Goal: Transaction & Acquisition: Purchase product/service

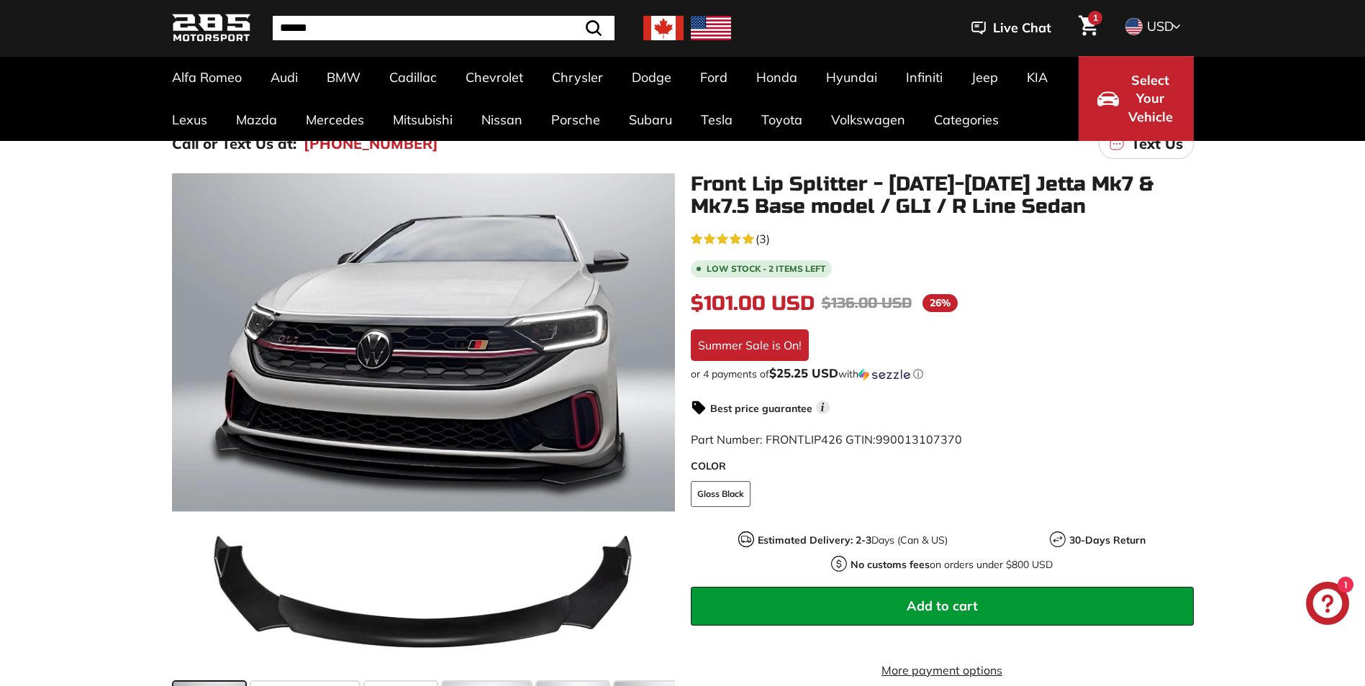
scroll to position [144, 0]
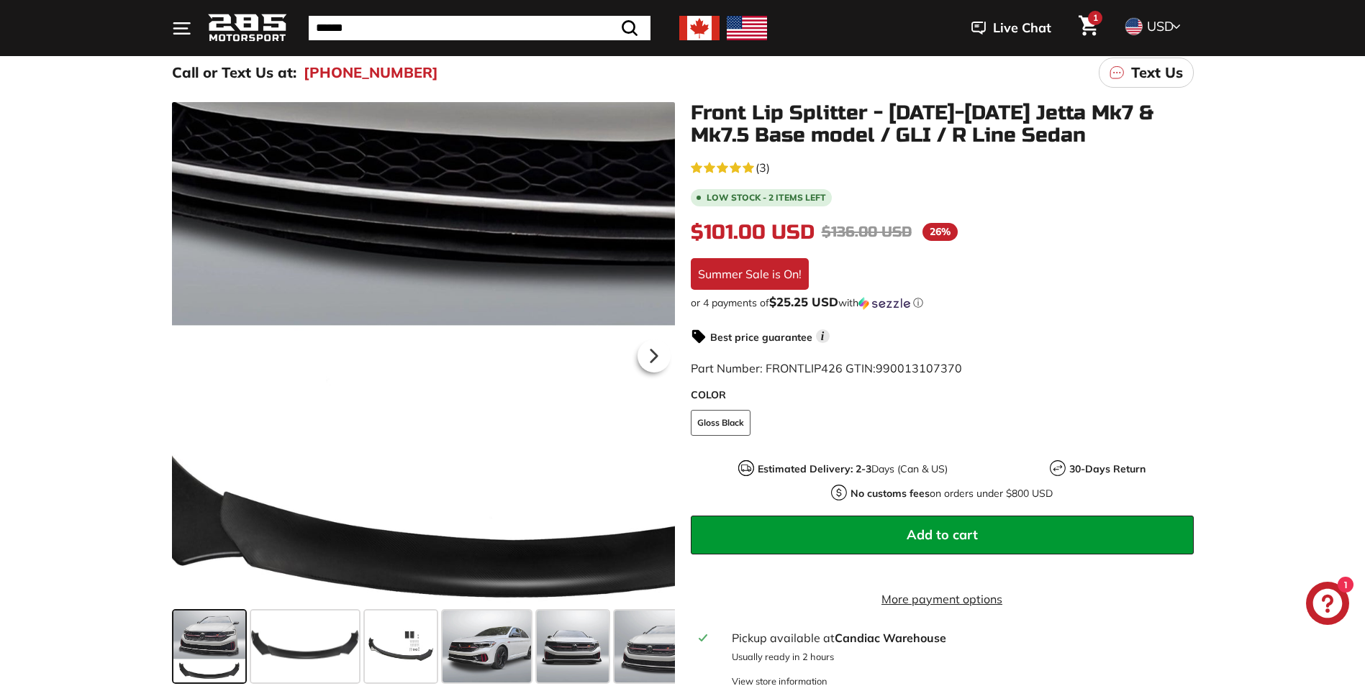
click at [335, 555] on div at bounding box center [423, 353] width 503 height 503
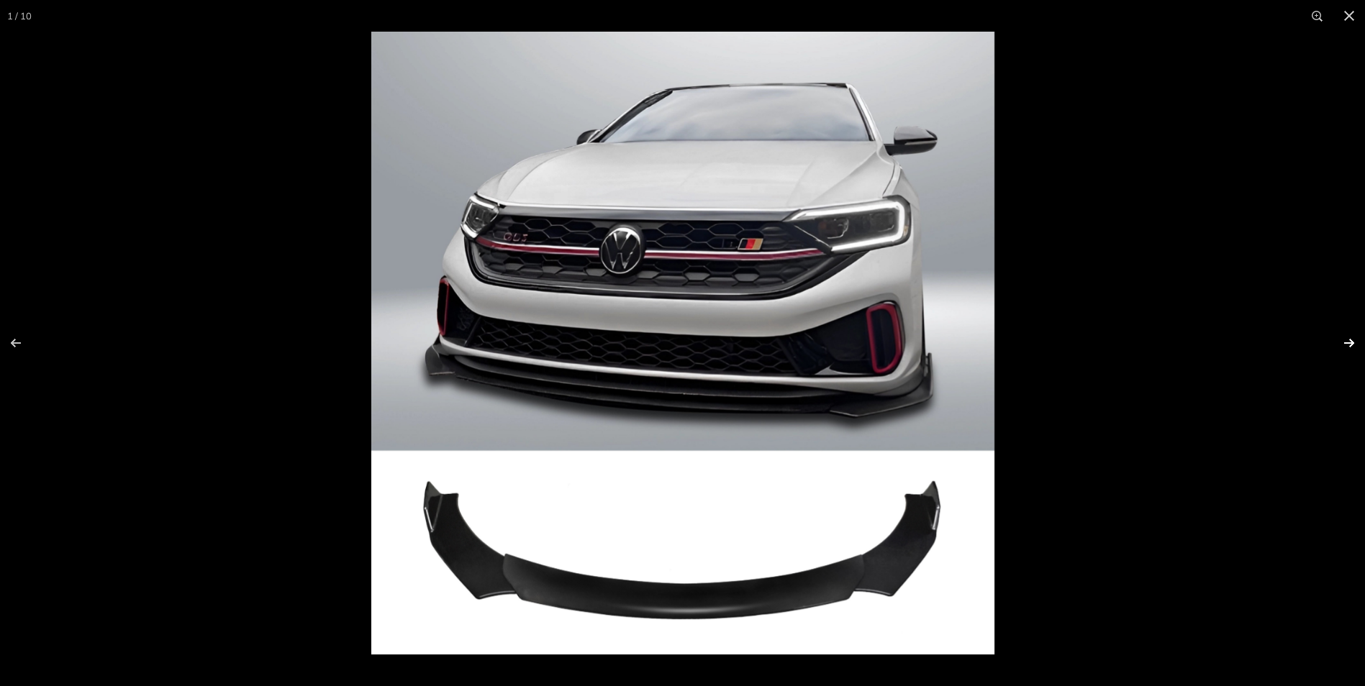
click at [1344, 347] on button at bounding box center [1339, 343] width 50 height 72
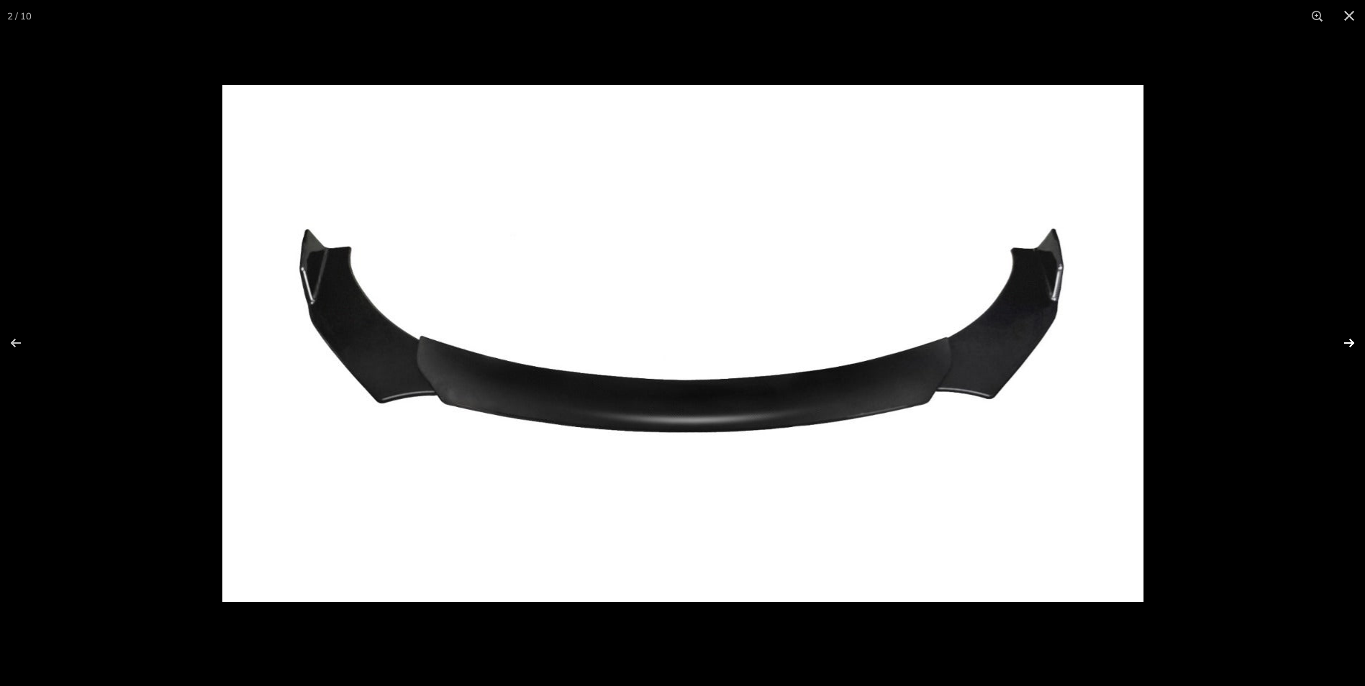
click at [1350, 345] on button at bounding box center [1339, 343] width 50 height 72
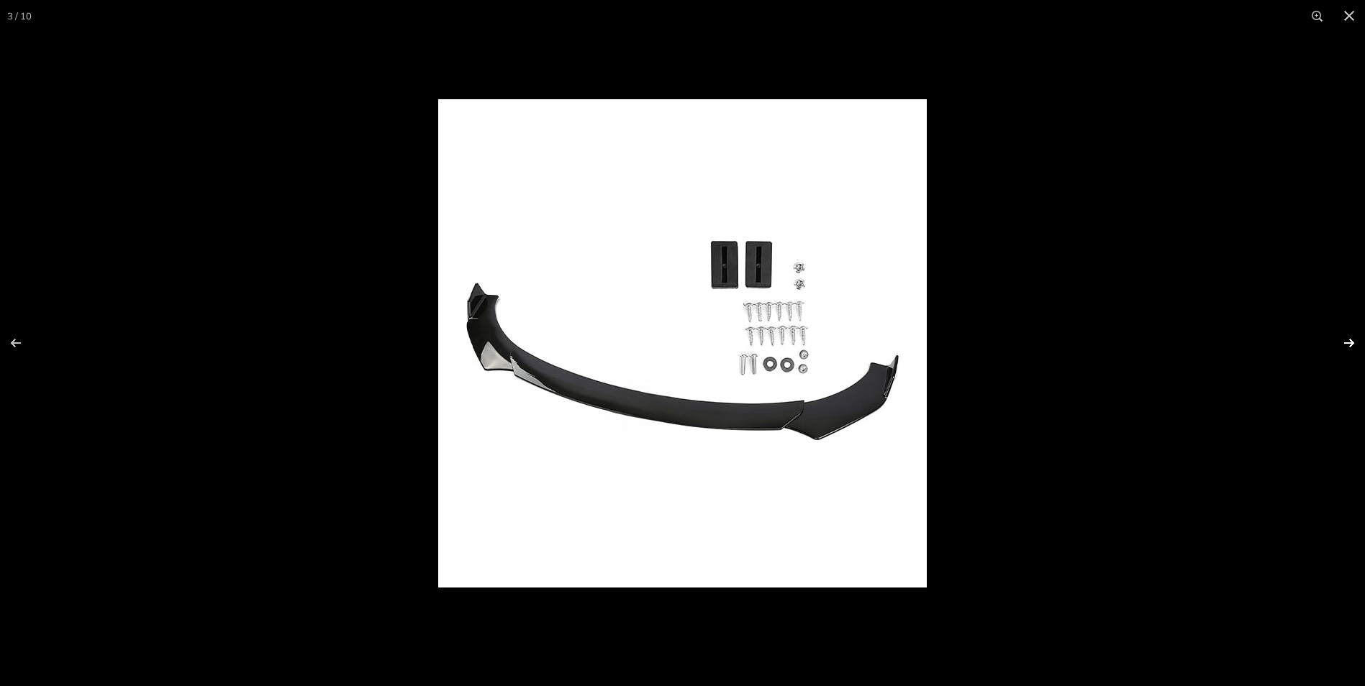
click at [1344, 345] on button at bounding box center [1339, 343] width 50 height 72
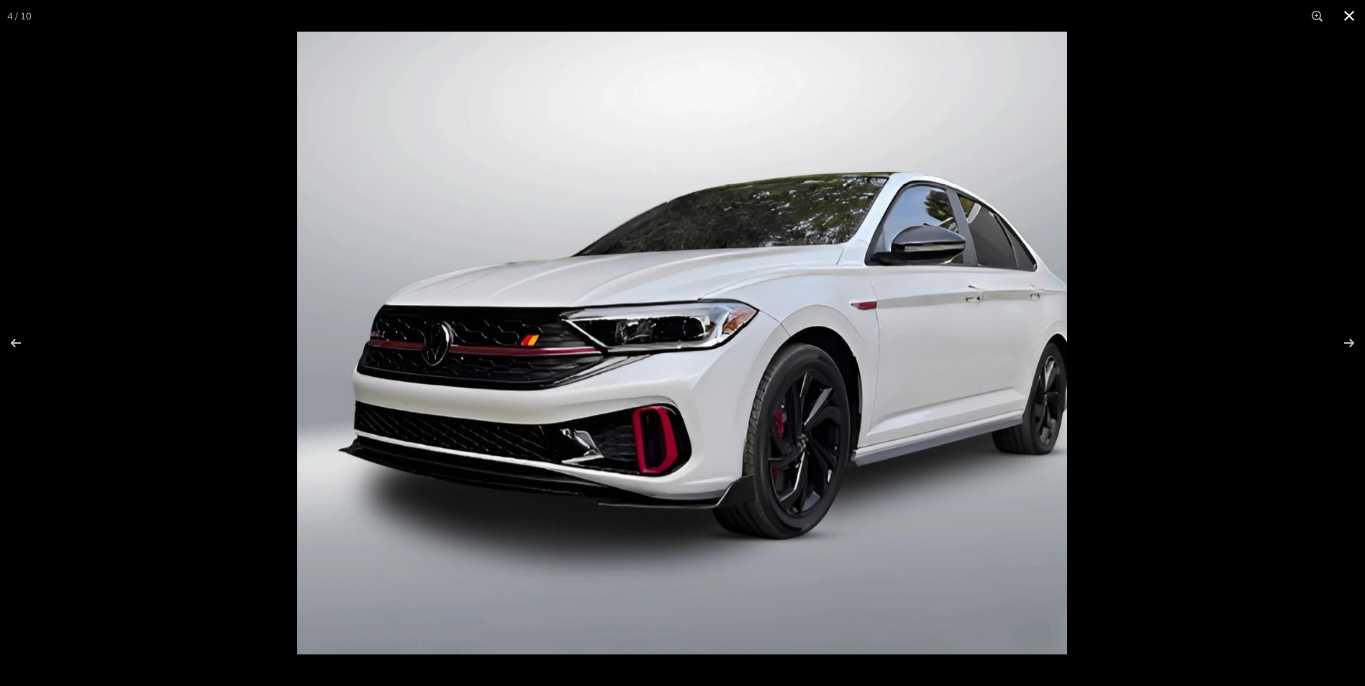
click at [1355, 14] on button at bounding box center [1349, 16] width 32 height 32
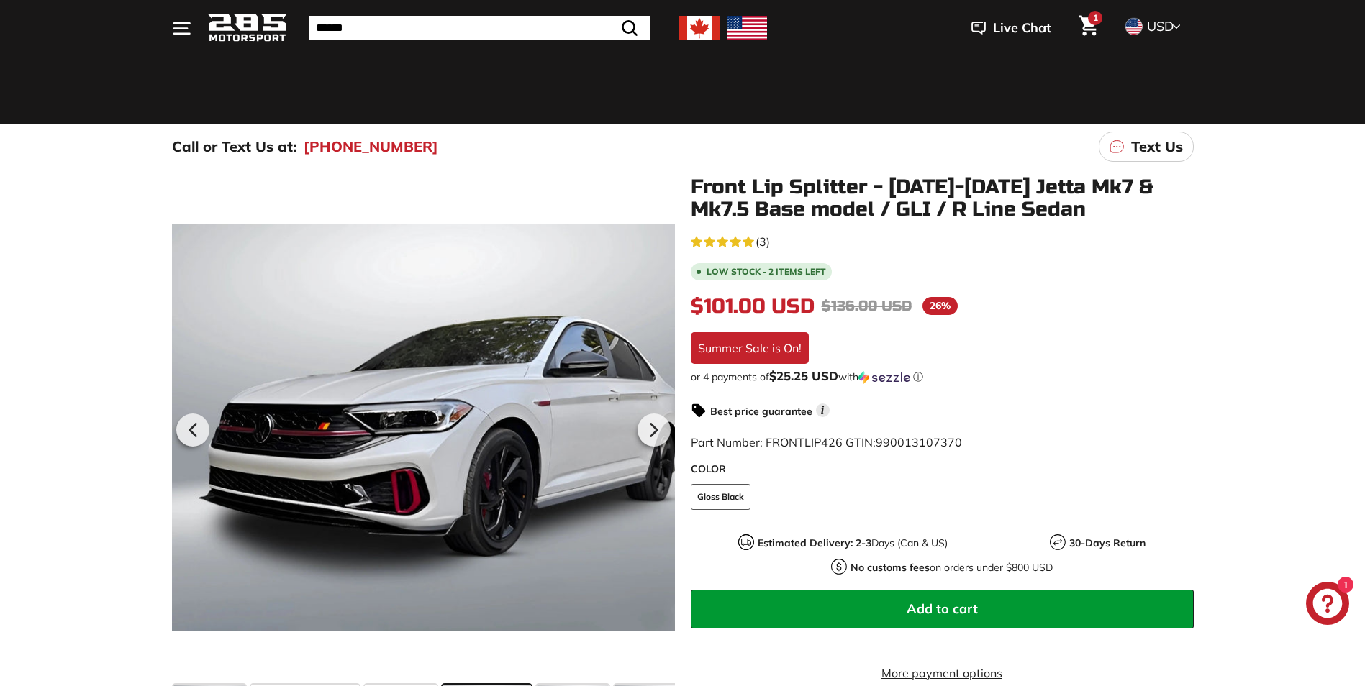
scroll to position [0, 0]
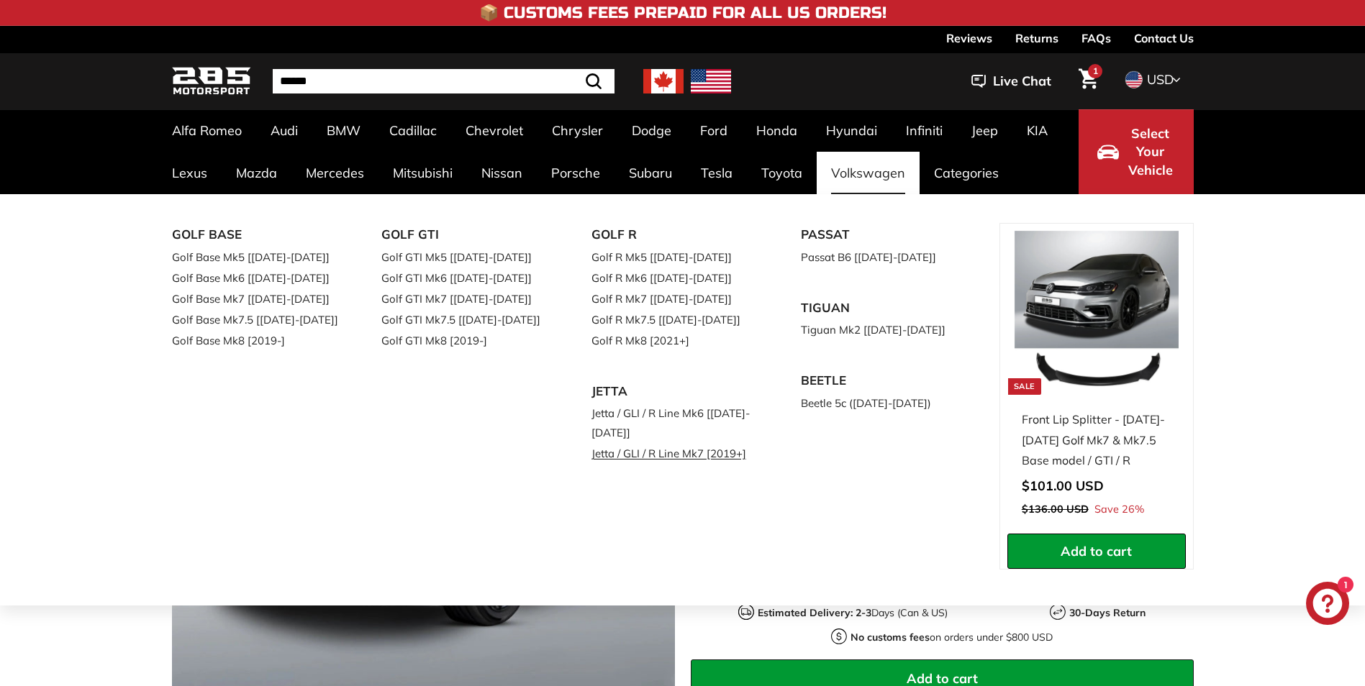
click at [688, 455] on link "Jetta / GLI / R Line Mk7 [2019+]" at bounding box center [676, 453] width 170 height 21
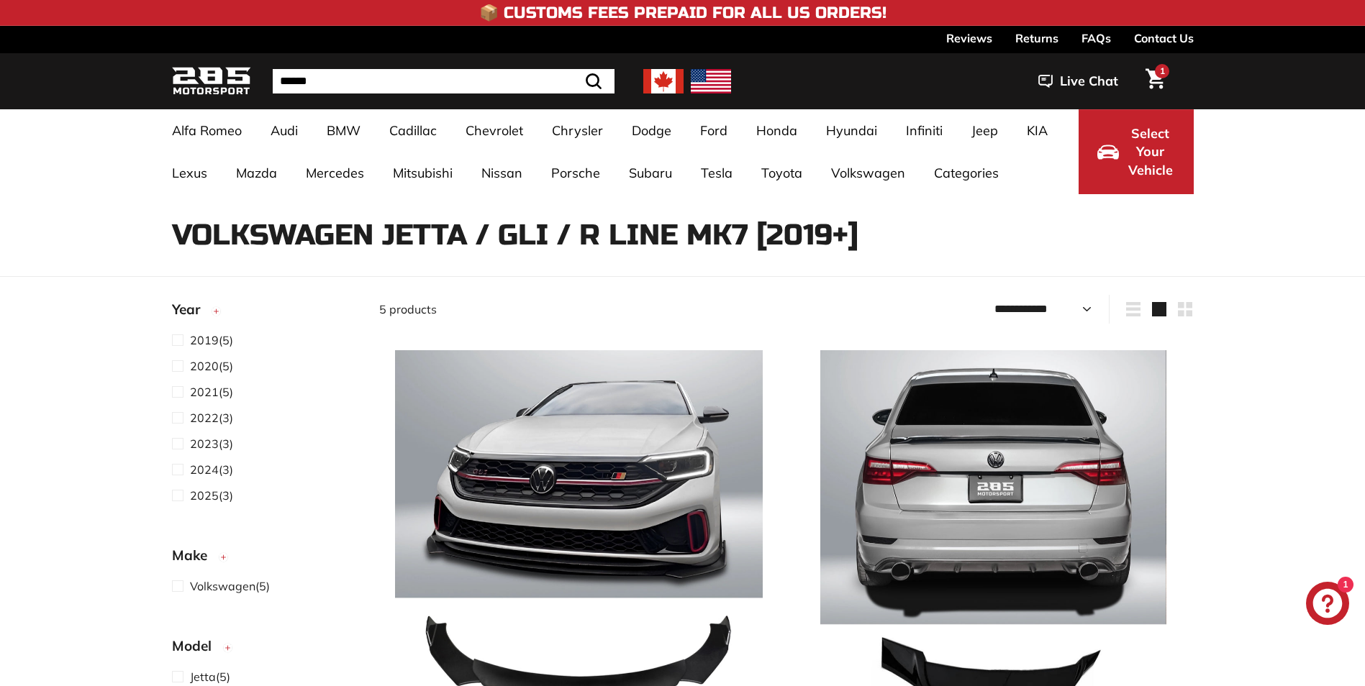
select select "**********"
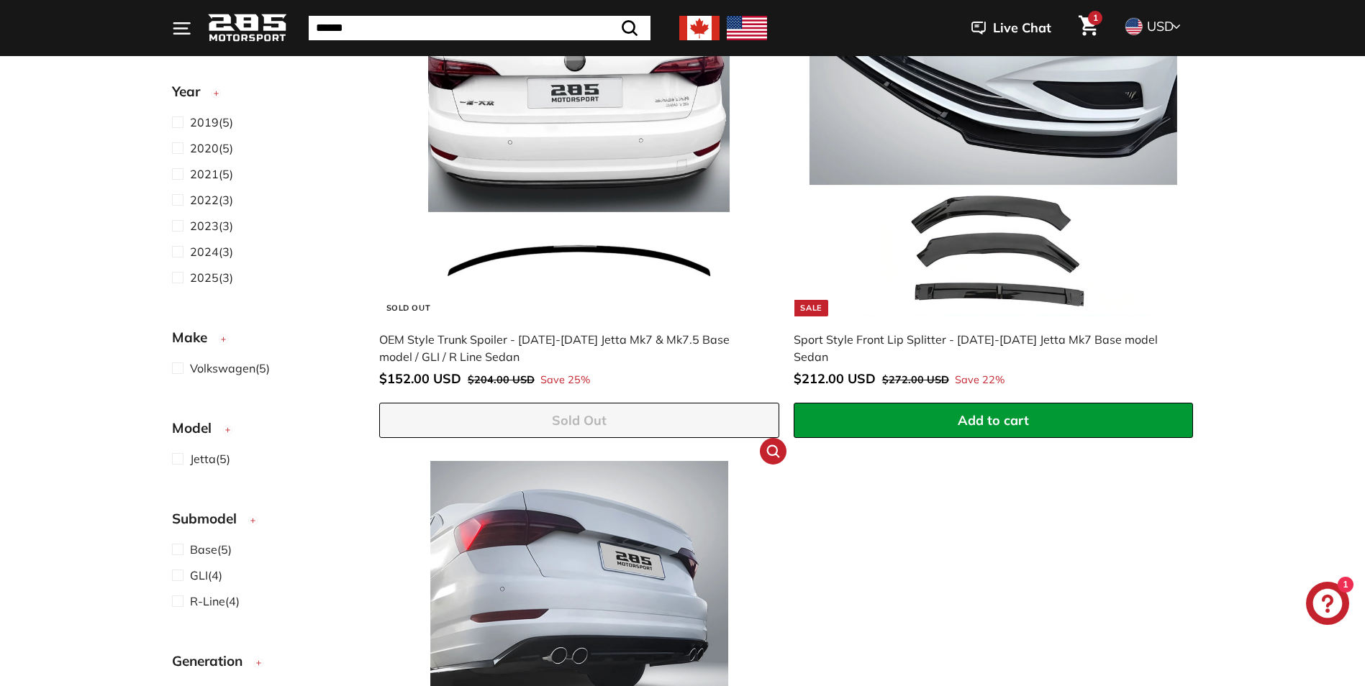
scroll to position [863, 0]
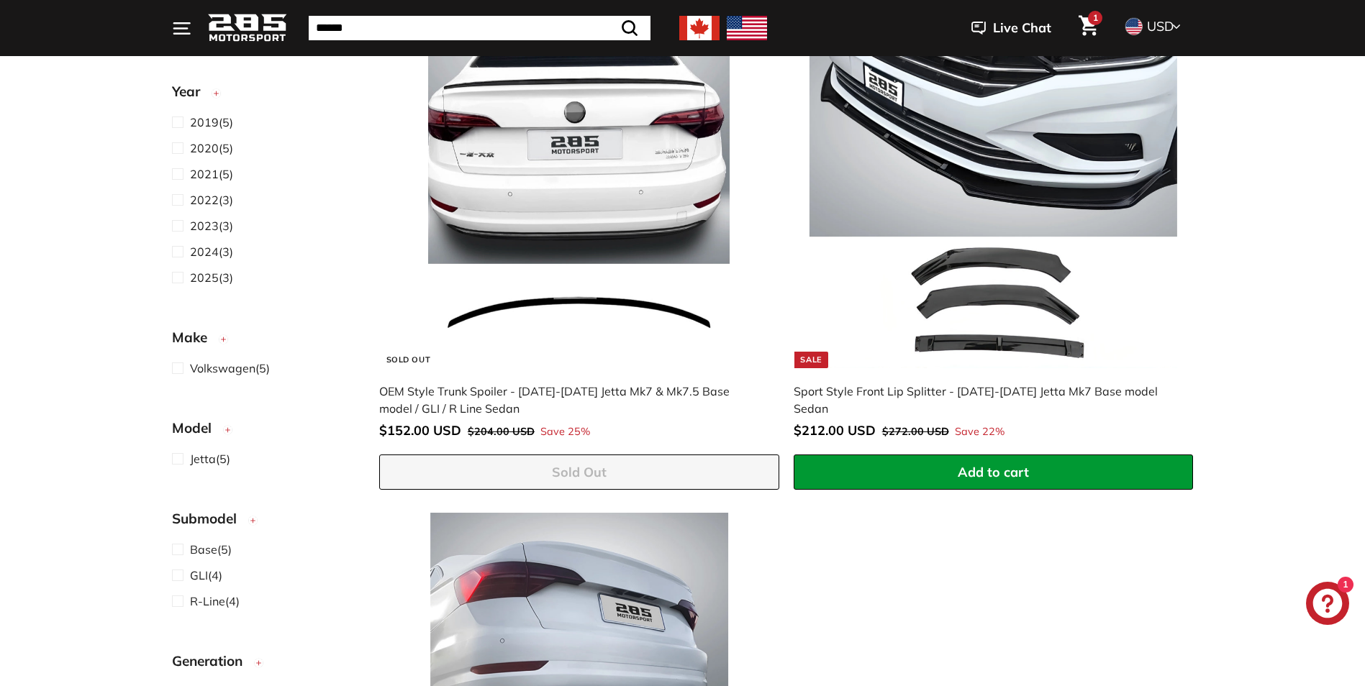
click at [973, 335] on img at bounding box center [993, 184] width 368 height 368
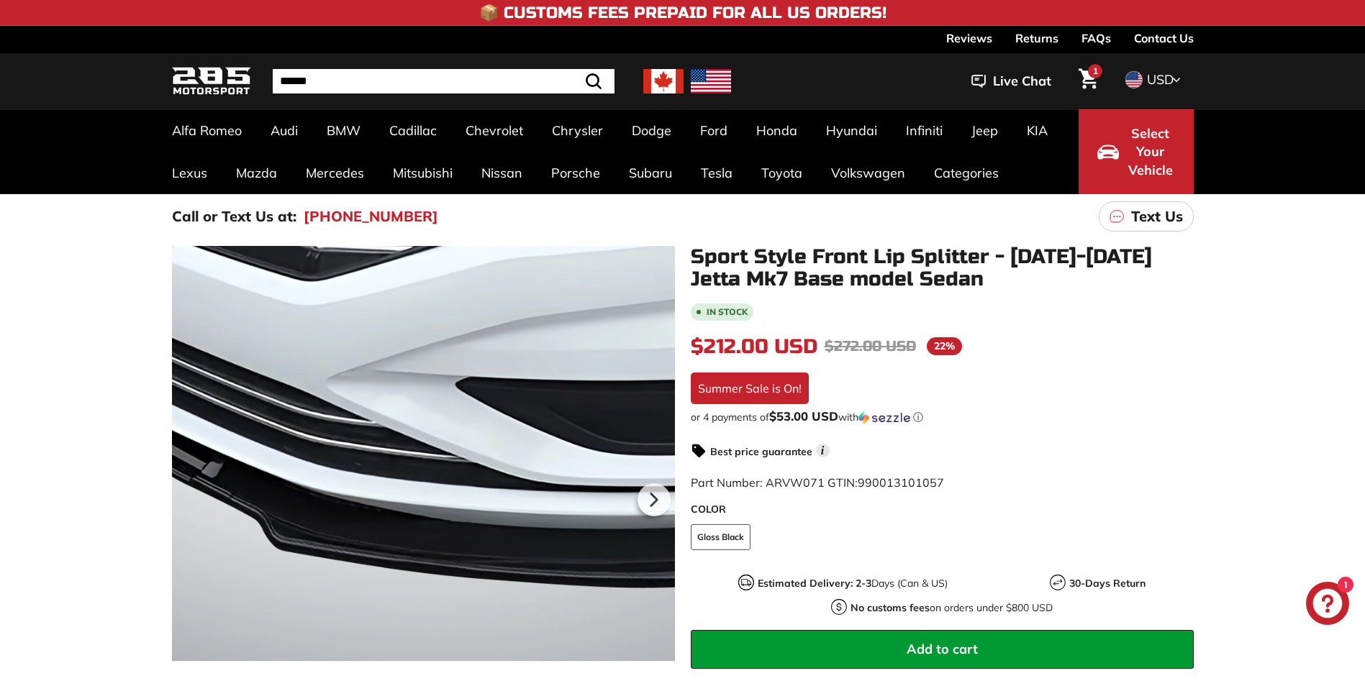
click at [499, 475] on div at bounding box center [423, 497] width 503 height 503
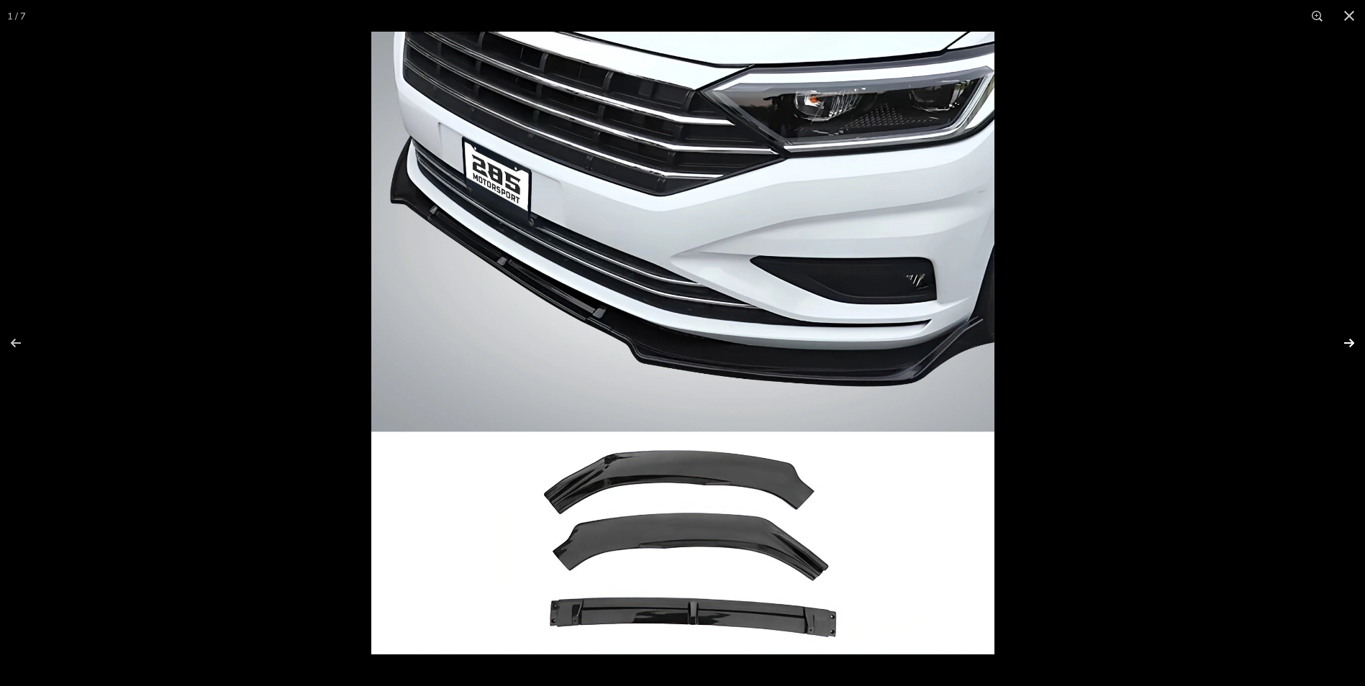
click at [1348, 341] on button at bounding box center [1339, 343] width 50 height 72
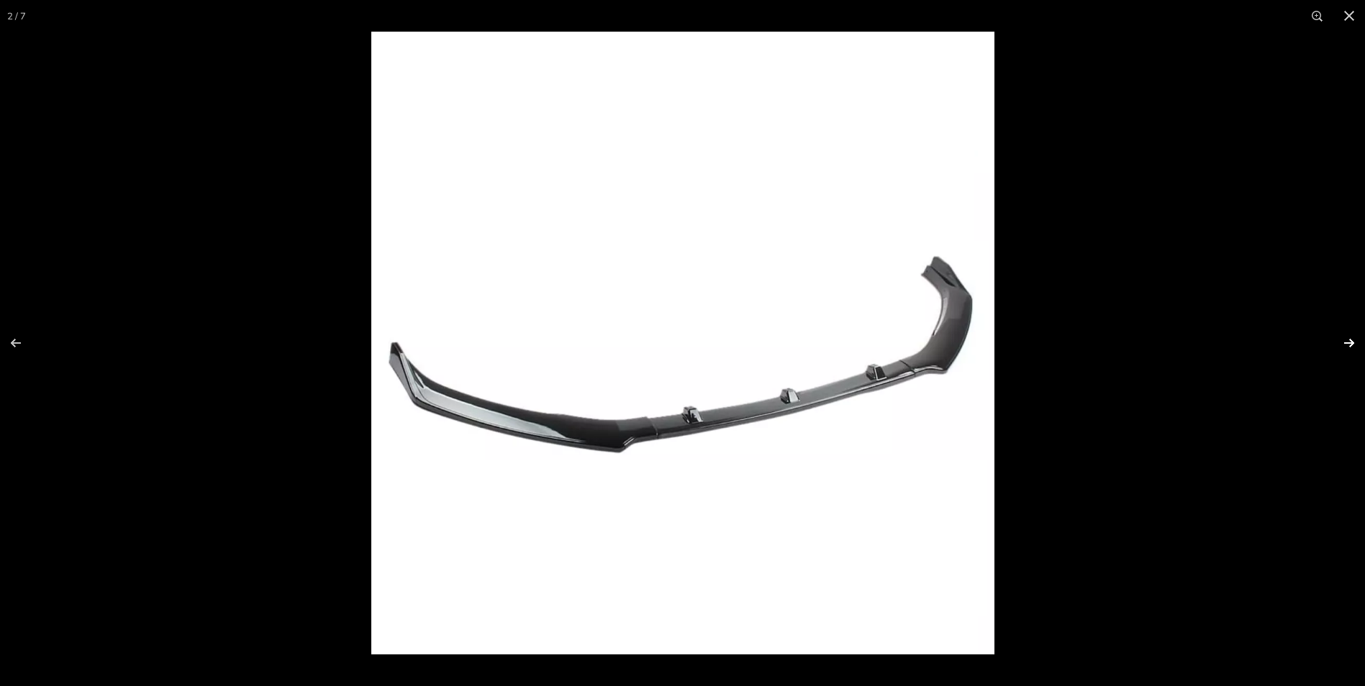
click at [1348, 341] on button at bounding box center [1339, 343] width 50 height 72
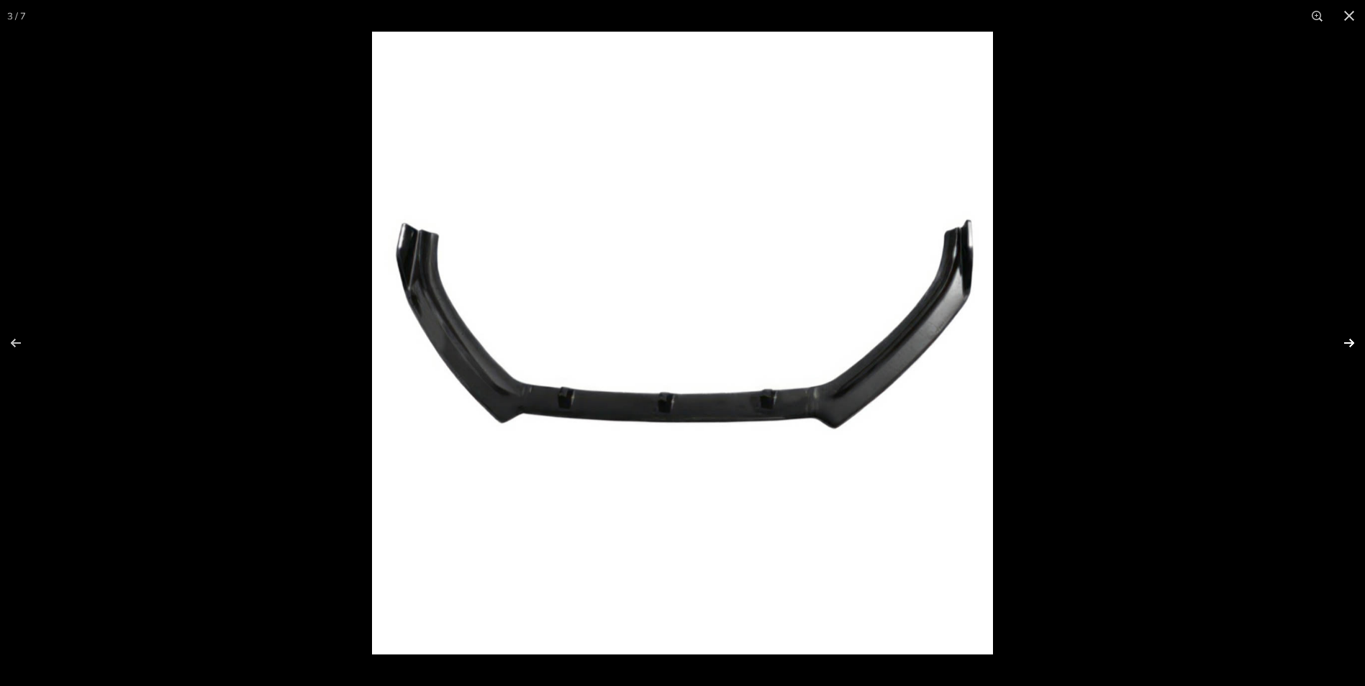
click at [1348, 341] on button at bounding box center [1339, 343] width 50 height 72
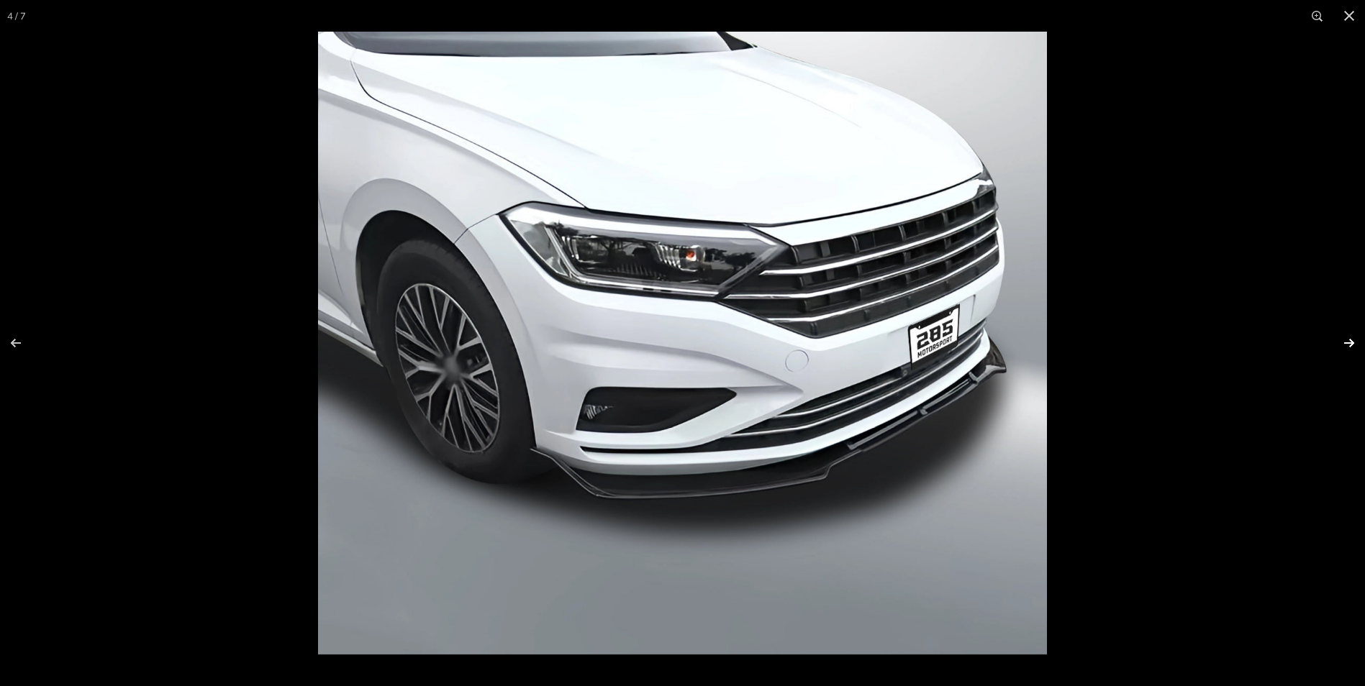
click at [1354, 343] on button at bounding box center [1339, 343] width 50 height 72
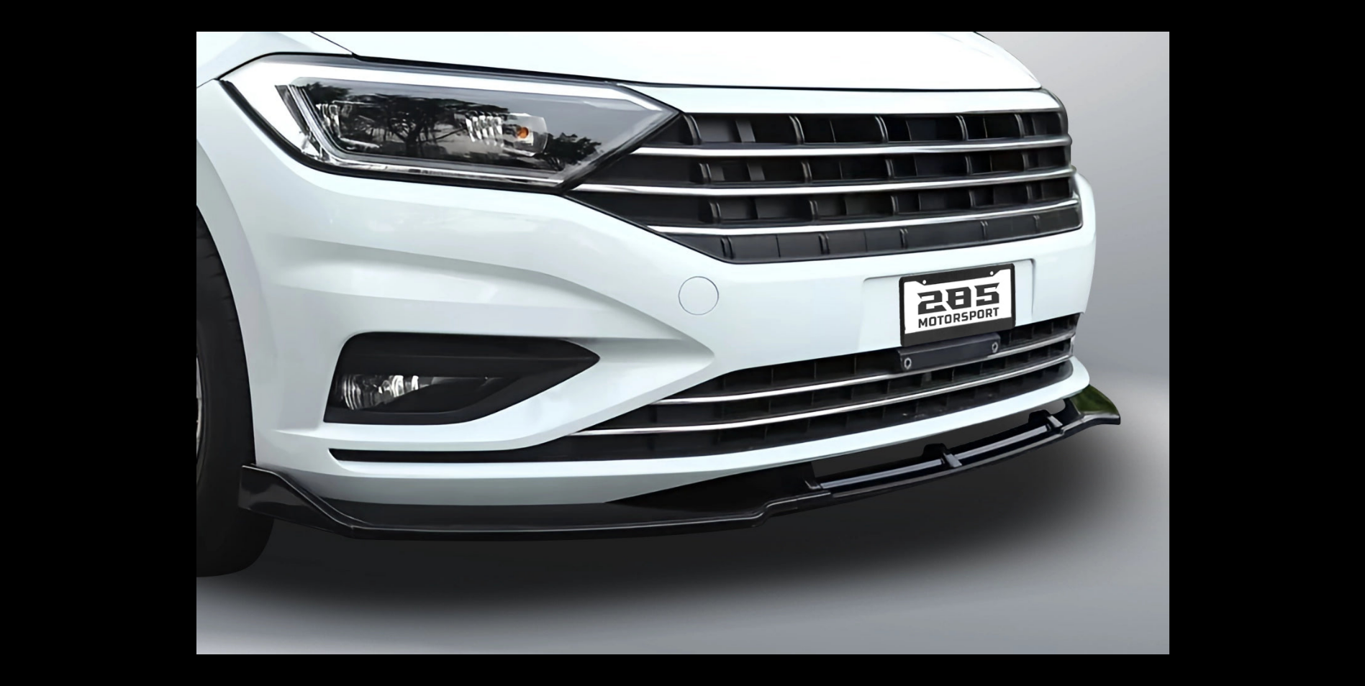
click at [1354, 343] on button at bounding box center [1339, 343] width 50 height 72
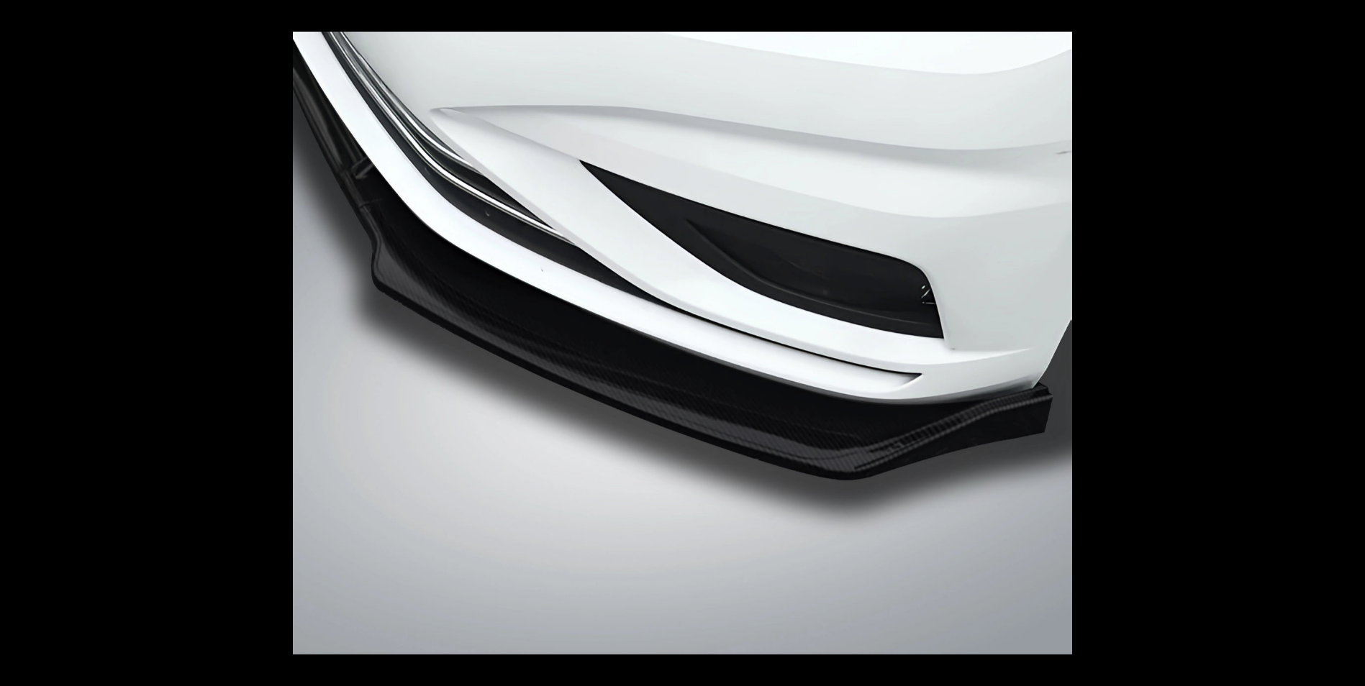
scroll to position [0, 106]
click at [1355, 14] on button at bounding box center [1349, 16] width 32 height 32
